Goal: Transaction & Acquisition: Subscribe to service/newsletter

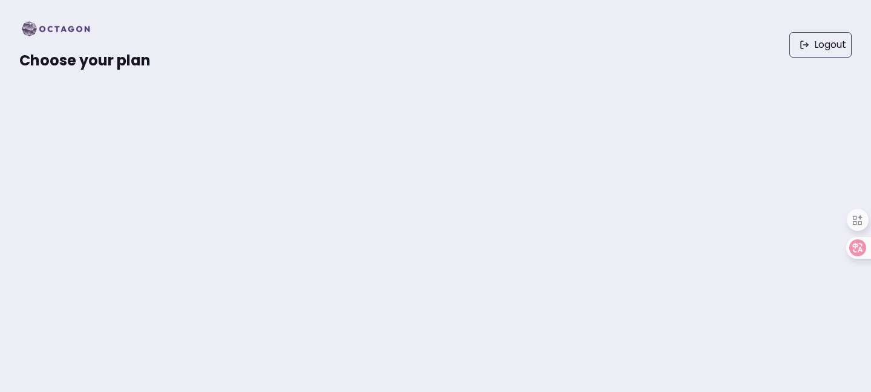
click at [62, 30] on img at bounding box center [59, 28] width 80 height 19
click at [77, 57] on span "Choose your plan" at bounding box center [84, 60] width 131 height 20
click at [70, 70] on span "Choose your plan" at bounding box center [84, 60] width 131 height 20
click at [54, 26] on img at bounding box center [59, 28] width 80 height 19
click at [37, 26] on img at bounding box center [59, 28] width 80 height 19
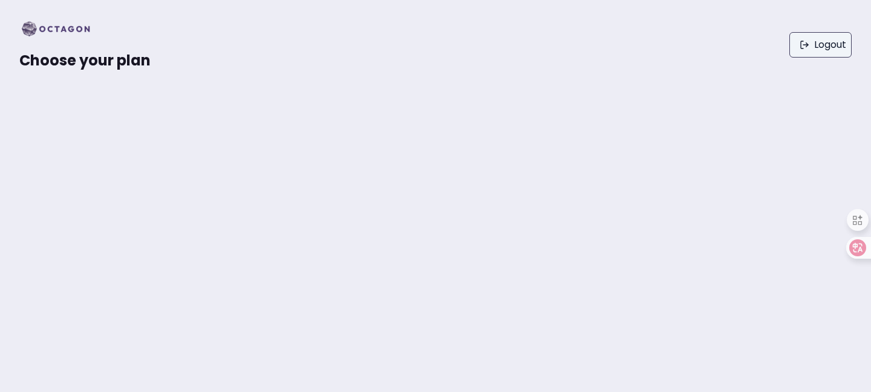
click at [829, 51] on link "Logout" at bounding box center [821, 44] width 62 height 25
